Goal: Task Accomplishment & Management: Complete application form

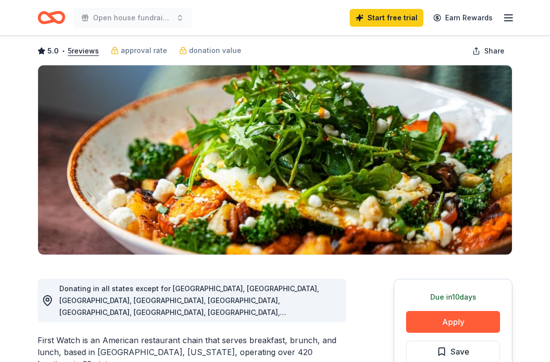
scroll to position [48, 0]
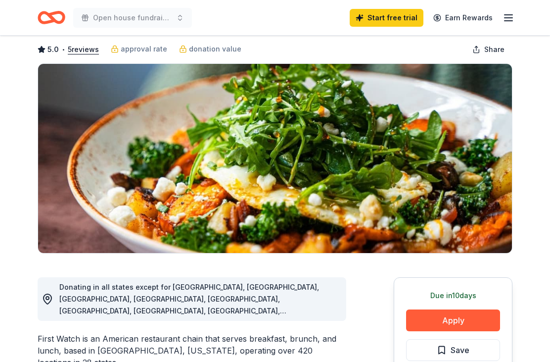
click at [481, 319] on button "Apply" at bounding box center [453, 320] width 94 height 22
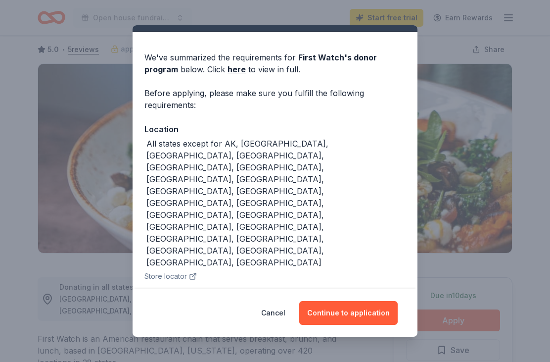
scroll to position [21, 0]
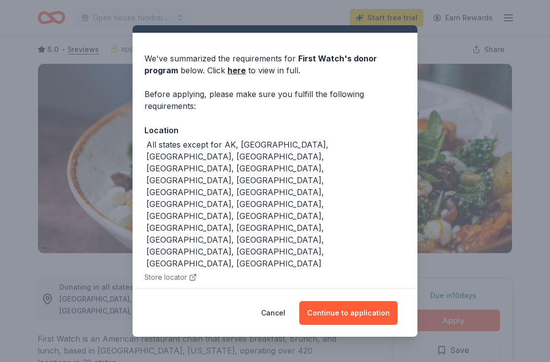
click at [281, 325] on button "Cancel" at bounding box center [273, 313] width 24 height 24
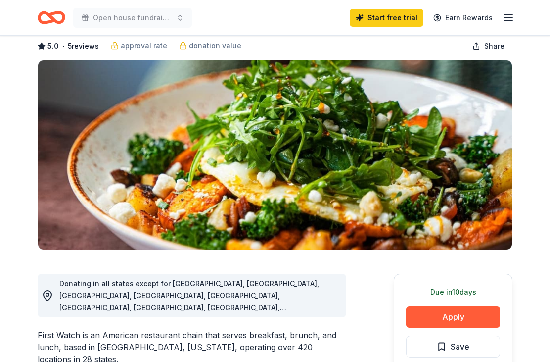
scroll to position [0, 0]
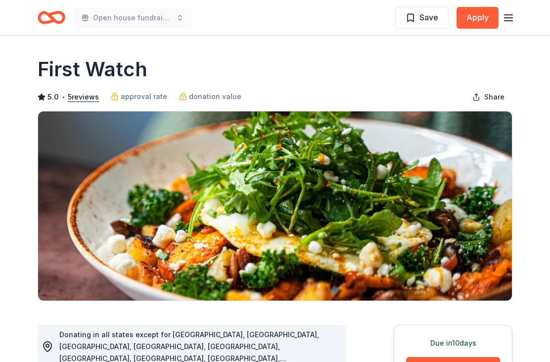
click at [514, 13] on icon "button" at bounding box center [509, 18] width 12 height 12
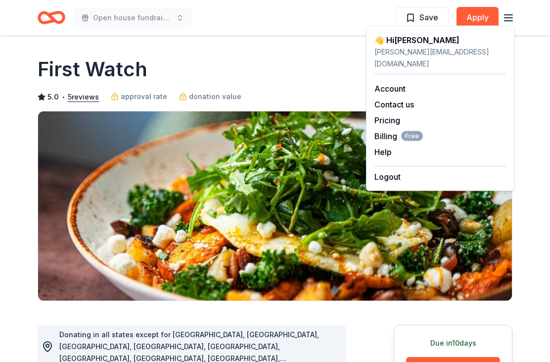
click at [422, 83] on div "Account" at bounding box center [441, 89] width 132 height 12
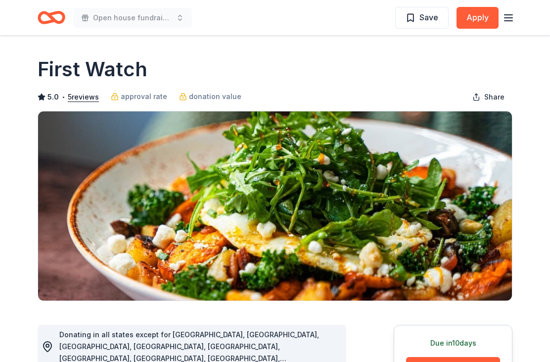
click at [514, 16] on icon "button" at bounding box center [509, 18] width 12 height 12
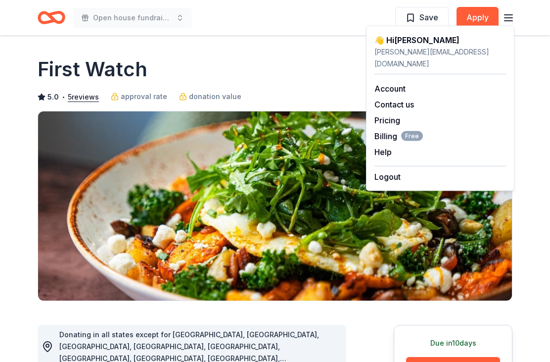
click at [399, 84] on link "Account" at bounding box center [390, 89] width 31 height 10
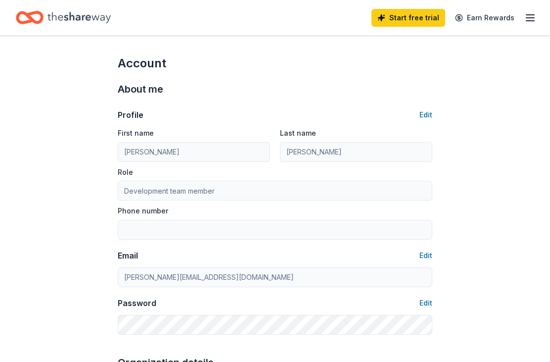
click at [431, 22] on link "Start free trial" at bounding box center [409, 18] width 74 height 18
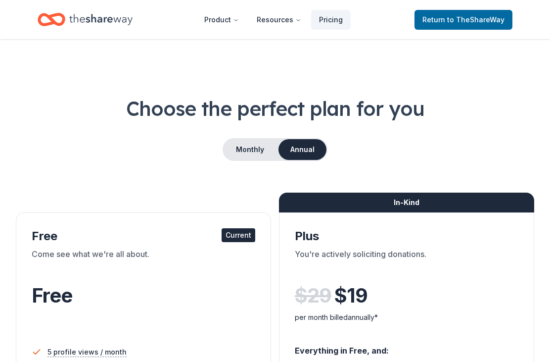
click at [223, 22] on button "Product" at bounding box center [222, 20] width 50 height 20
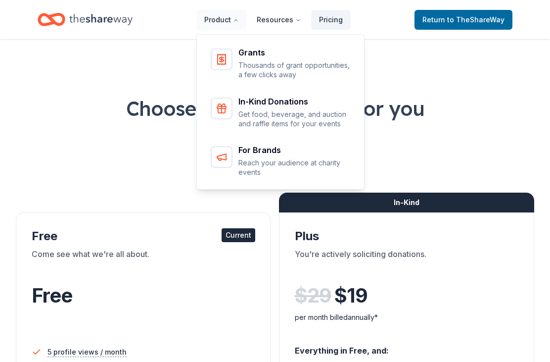
click at [320, 111] on p "Get food, beverage, and auction and raffle items for your events" at bounding box center [295, 118] width 113 height 19
click at [319, 110] on div "Grants Thousands of grant opportunities, a few clicks away In-Kind Donations Ge…" at bounding box center [281, 110] width 168 height 158
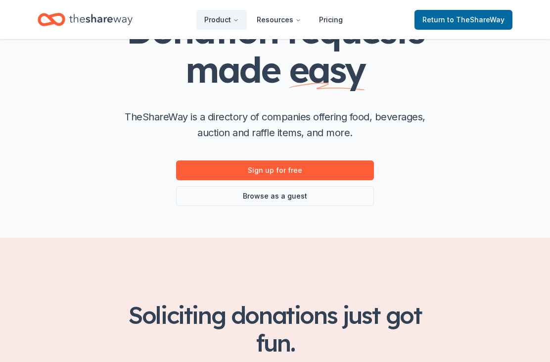
scroll to position [92, 0]
click at [312, 197] on link "Browse as a guest" at bounding box center [275, 196] width 198 height 20
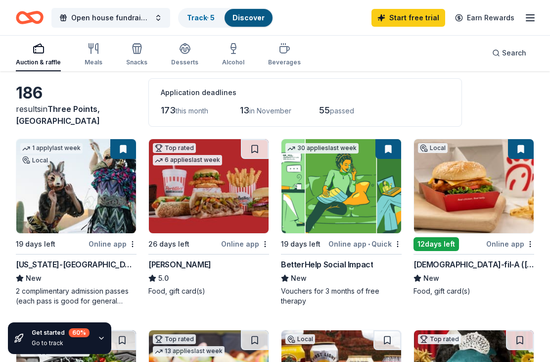
scroll to position [43, 0]
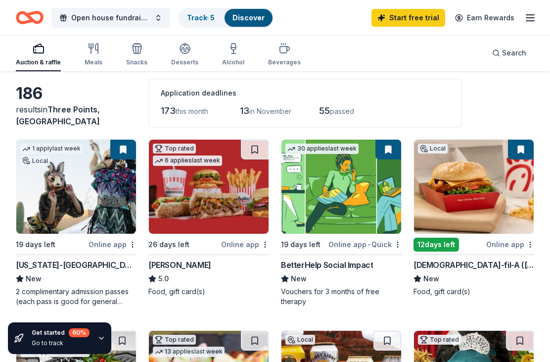
click at [180, 243] on div "26 days left" at bounding box center [168, 245] width 41 height 12
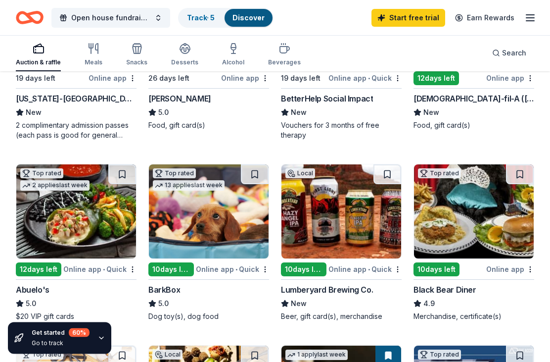
scroll to position [210, 0]
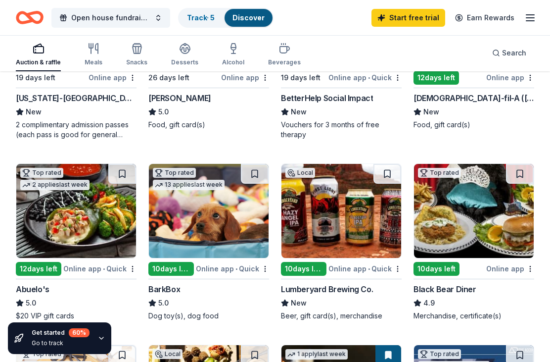
click at [381, 256] on img at bounding box center [342, 211] width 120 height 94
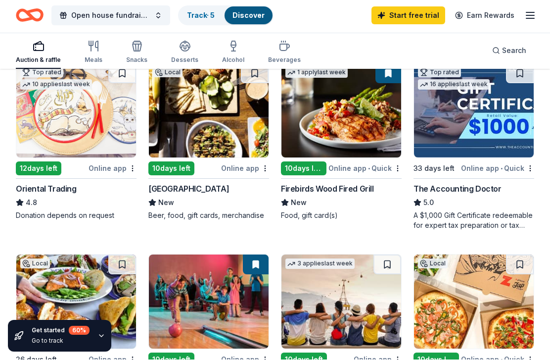
scroll to position [492, 0]
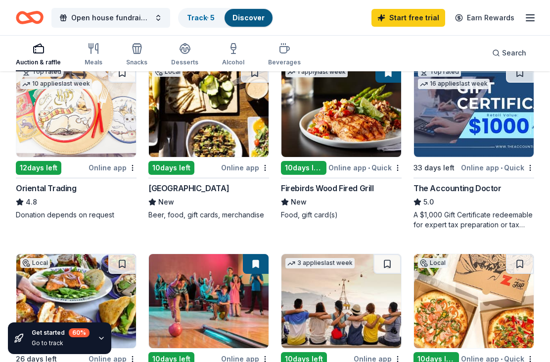
click at [475, 192] on div "The Accounting Doctor" at bounding box center [458, 188] width 88 height 12
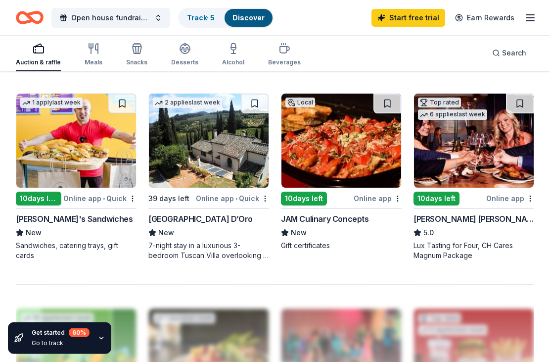
scroll to position [844, 0]
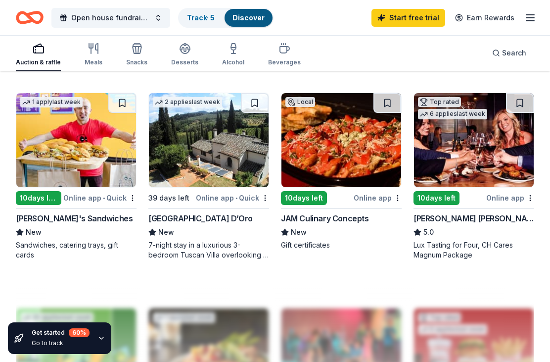
click at [181, 213] on div "[GEOGRAPHIC_DATA] D’Oro" at bounding box center [200, 218] width 104 height 12
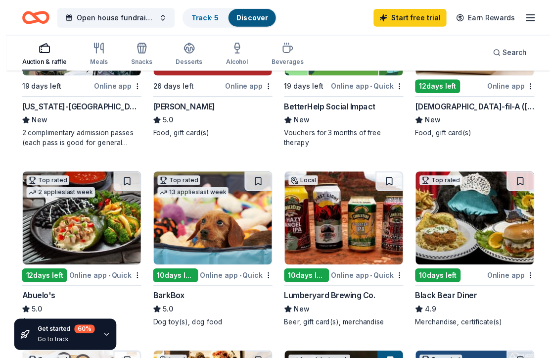
scroll to position [108, 0]
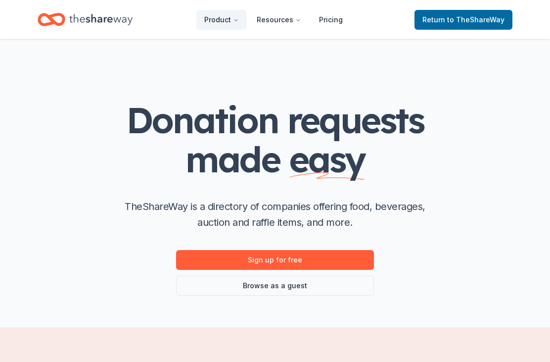
scroll to position [0, 0]
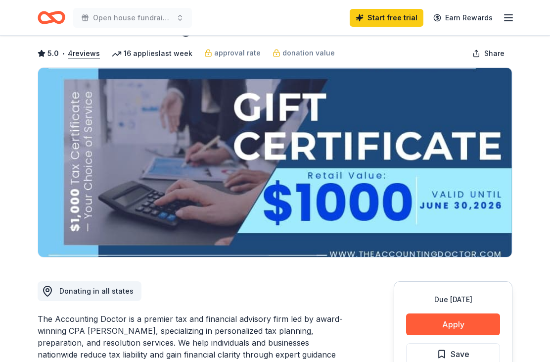
scroll to position [44, 0]
click at [480, 324] on button "Apply" at bounding box center [453, 324] width 94 height 22
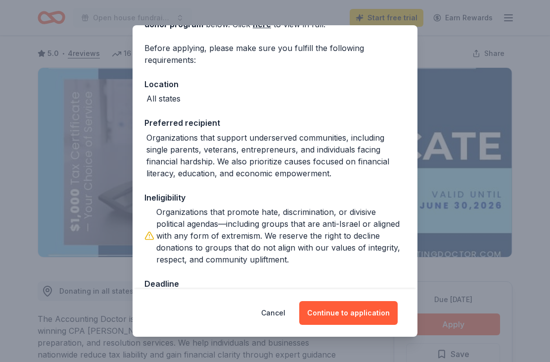
scroll to position [66, 0]
click at [367, 325] on button "Continue to application" at bounding box center [348, 313] width 99 height 24
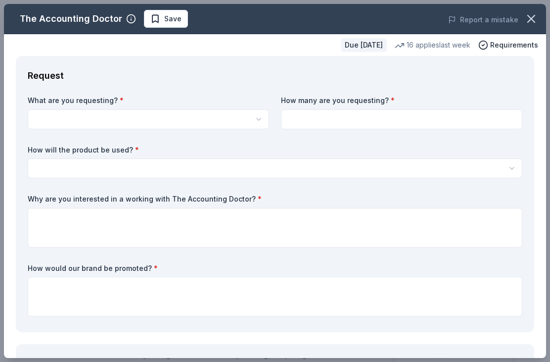
click at [245, 126] on button "button" at bounding box center [149, 119] width 242 height 20
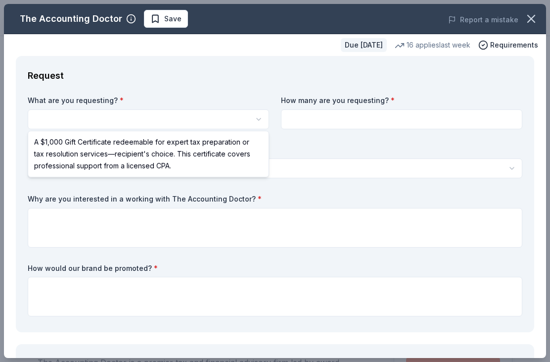
scroll to position [0, 0]
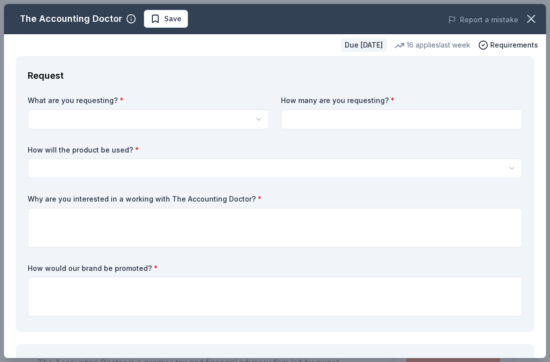
click at [245, 103] on label "What are you requesting? *" at bounding box center [149, 101] width 242 height 10
click at [247, 115] on button "button" at bounding box center [149, 119] width 242 height 20
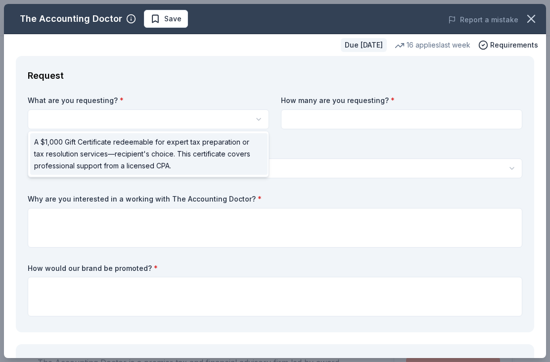
click at [138, 136] on span "A $1,000 Gift Certificate redeemable for expert tax preparation or tax resoluti…" at bounding box center [143, 154] width 218 height 36
select select "A $1,000 Gift Certificate redeemable for expert tax preparation or tax resoluti…"
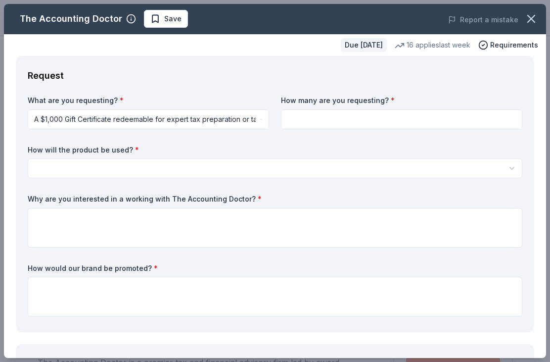
click at [408, 114] on input at bounding box center [402, 119] width 242 height 20
type input "2"
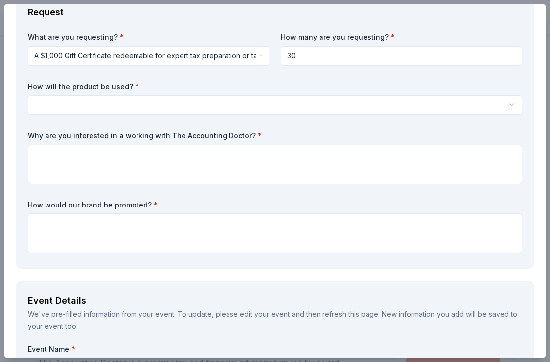
scroll to position [62, 0]
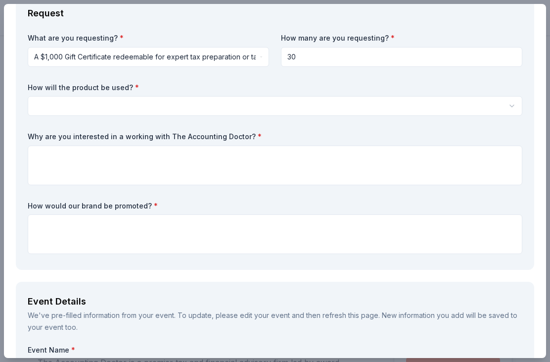
type input "30"
click at [329, 98] on button "button" at bounding box center [275, 106] width 495 height 20
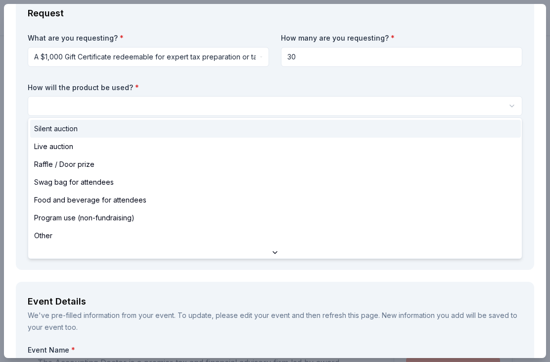
click at [81, 127] on div "Silent auction" at bounding box center [275, 129] width 491 height 18
select select "silentAuction"
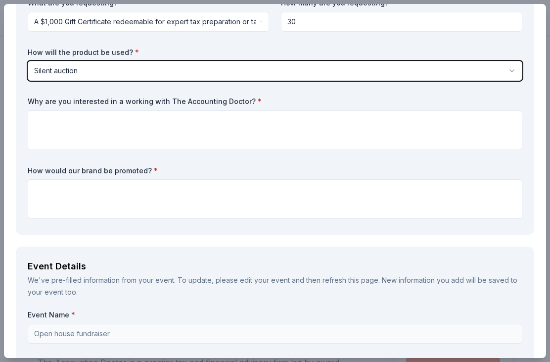
scroll to position [93, 0]
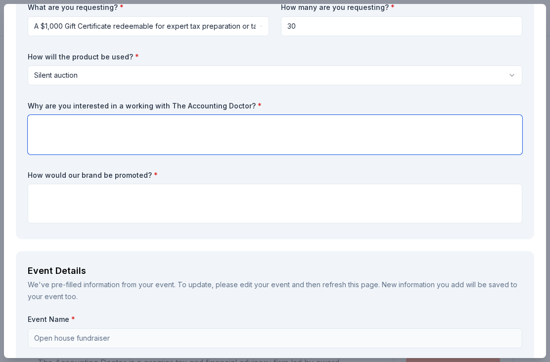
click at [325, 130] on textarea at bounding box center [275, 135] width 495 height 40
type textarea "S"
type textarea "J"
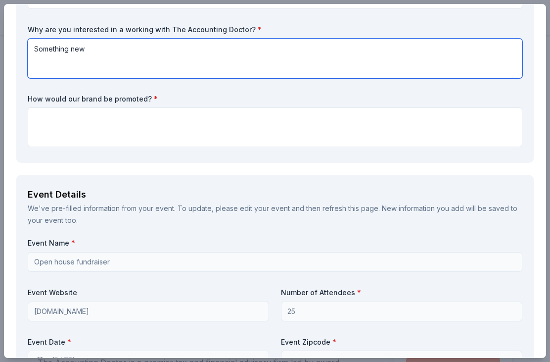
scroll to position [170, 0]
type textarea "Something new"
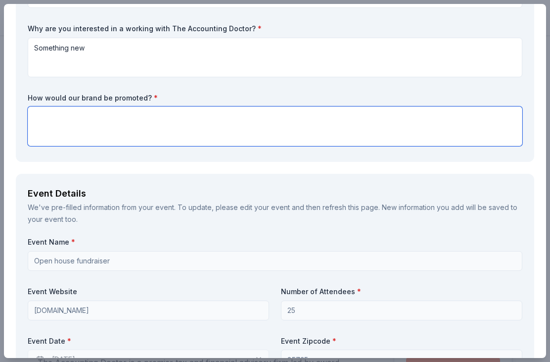
click at [221, 117] on textarea at bounding box center [275, 126] width 495 height 40
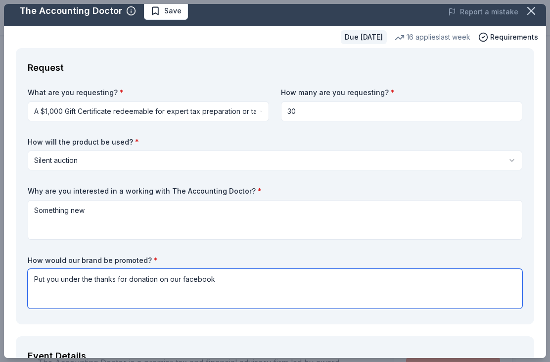
scroll to position [9, 0]
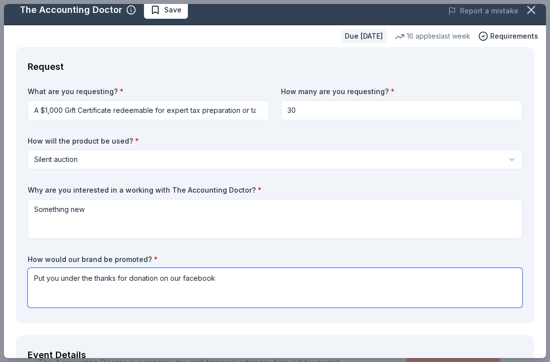
type textarea "Put you under the thanks for donation on our facebook"
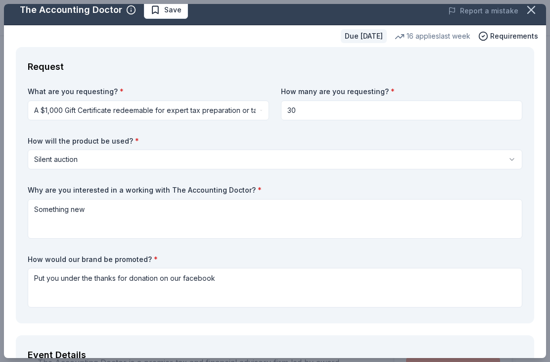
click at [311, 112] on input "30" at bounding box center [402, 110] width 242 height 20
type input "3"
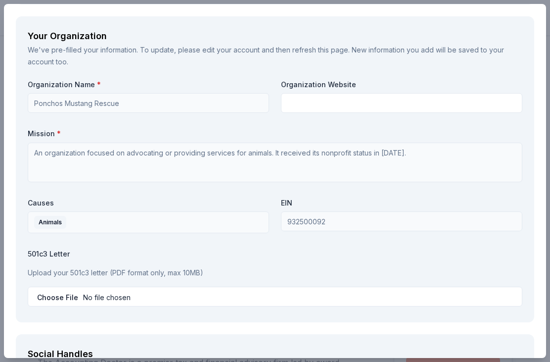
scroll to position [849, 0]
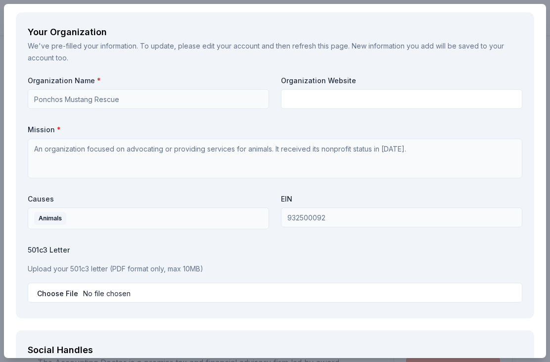
type input "25"
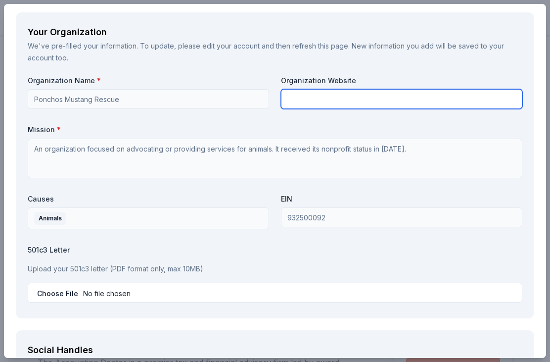
click at [379, 97] on input "text" at bounding box center [402, 99] width 242 height 20
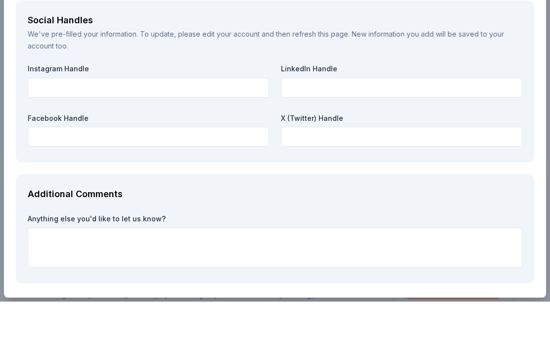
scroll to position [20, 0]
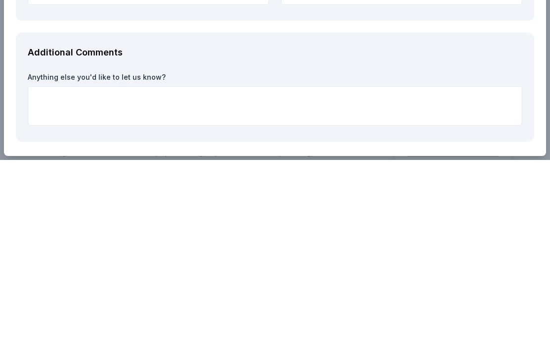
type input "Pmraz.org"
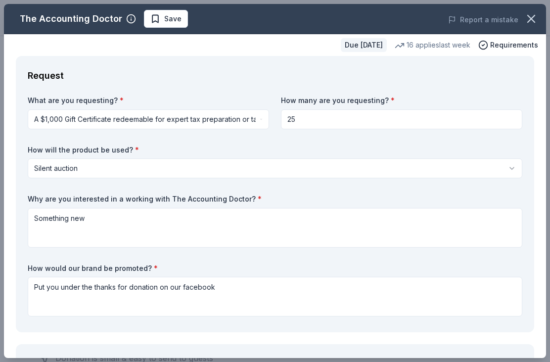
scroll to position [0, 0]
click at [535, 11] on button "button" at bounding box center [532, 19] width 22 height 22
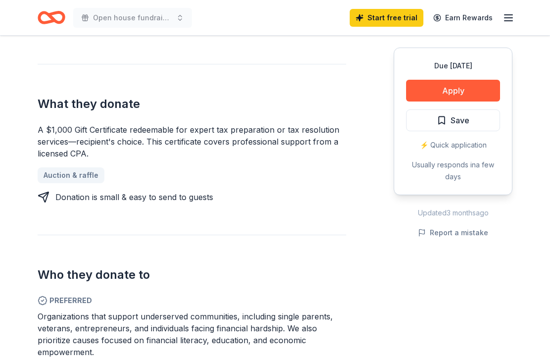
scroll to position [433, 0]
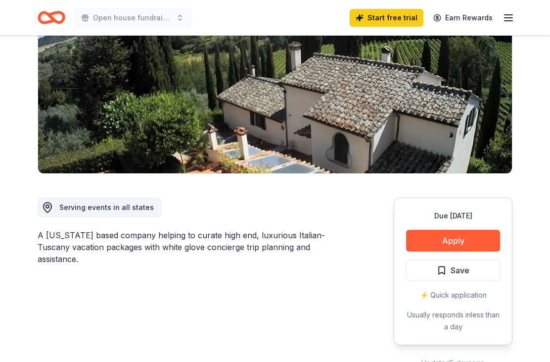
scroll to position [127, 0]
click at [487, 242] on button "Apply" at bounding box center [453, 241] width 94 height 22
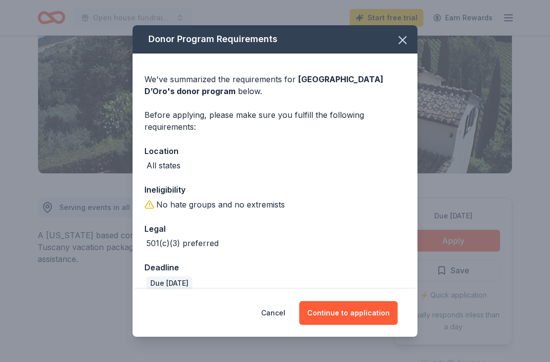
click at [373, 325] on button "Continue to application" at bounding box center [348, 313] width 99 height 24
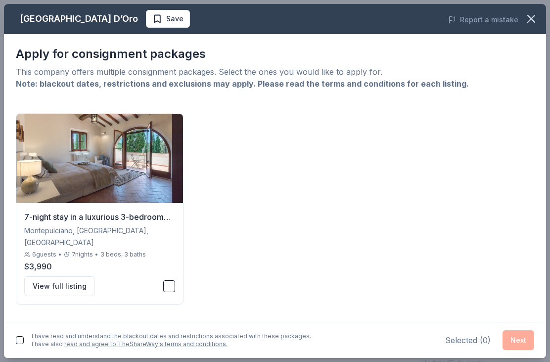
click at [169, 280] on button "button" at bounding box center [169, 286] width 12 height 12
click at [76, 280] on button "View full listing" at bounding box center [59, 286] width 71 height 20
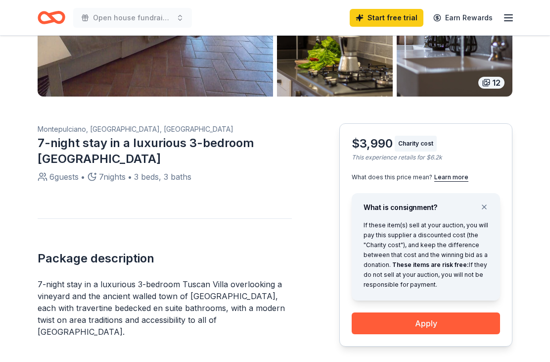
scroll to position [216, 0]
click at [446, 324] on button "Apply" at bounding box center [426, 323] width 148 height 22
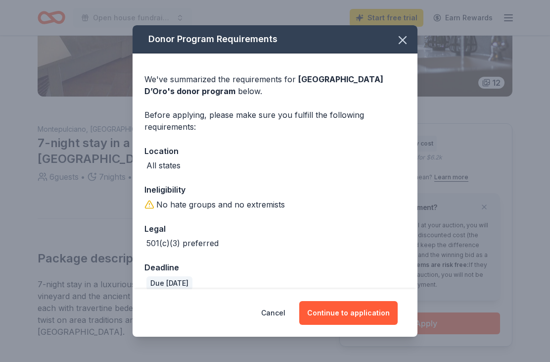
click at [382, 325] on button "Continue to application" at bounding box center [348, 313] width 99 height 24
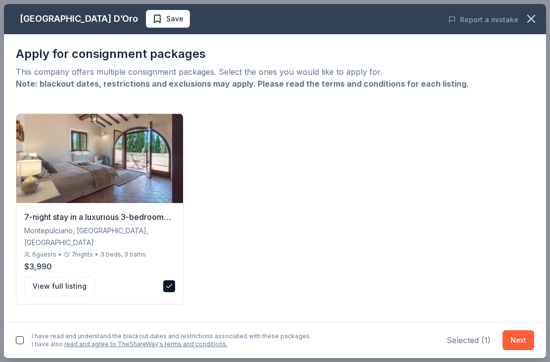
click at [521, 350] on button "Next" at bounding box center [519, 340] width 32 height 20
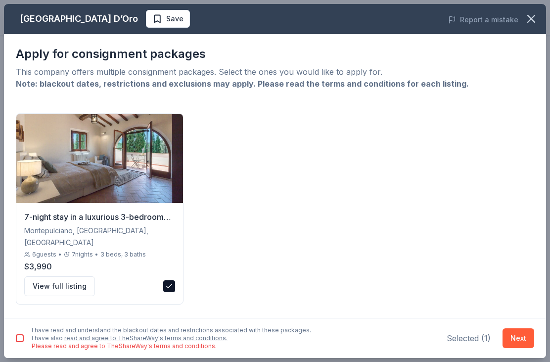
click at [523, 348] on button "Next" at bounding box center [519, 338] width 32 height 20
click at [23, 342] on button "button" at bounding box center [20, 338] width 8 height 8
click at [533, 353] on div "I have read and understand the blackout dates and restrictions associated with …" at bounding box center [275, 338] width 543 height 40
click at [533, 352] on div "I have read and understand the blackout dates and restrictions associated with …" at bounding box center [275, 338] width 543 height 40
click at [516, 348] on button "Next" at bounding box center [519, 338] width 32 height 20
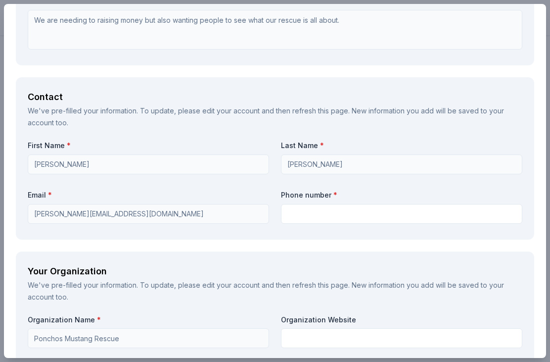
scroll to position [398, 0]
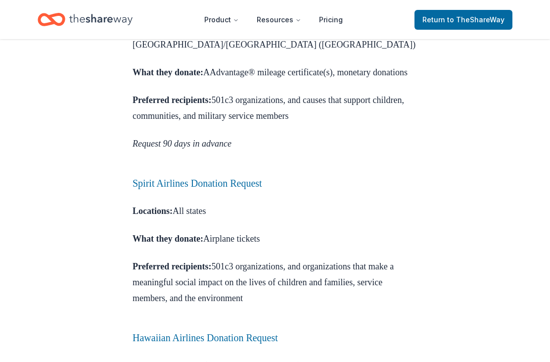
scroll to position [776, 0]
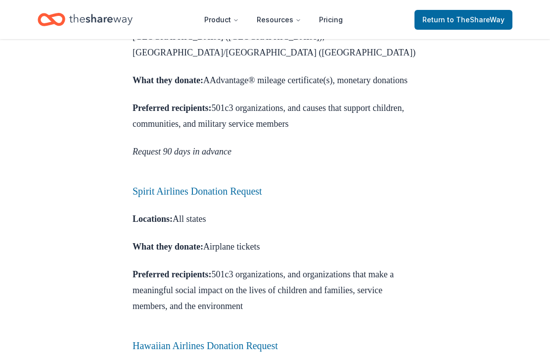
click at [150, 186] on link "Spirit Airlines Donation Request" at bounding box center [198, 191] width 130 height 11
click at [142, 186] on link "Spirit Airlines Donation Request" at bounding box center [198, 191] width 130 height 11
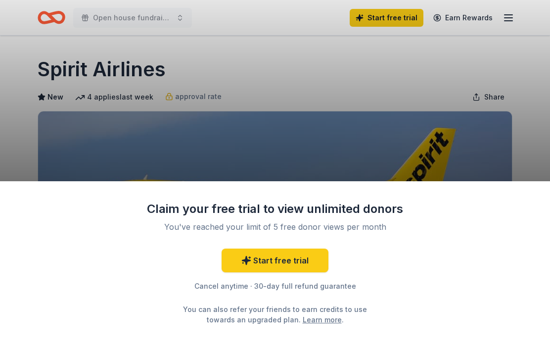
click at [427, 227] on div "Claim your free trial to view unlimited donors You've reached your limit of 5 f…" at bounding box center [275, 271] width 550 height 181
click at [404, 148] on div "Claim your free trial to view unlimited donors You've reached your limit of 5 f…" at bounding box center [275, 181] width 550 height 362
